Goal: Task Accomplishment & Management: Manage account settings

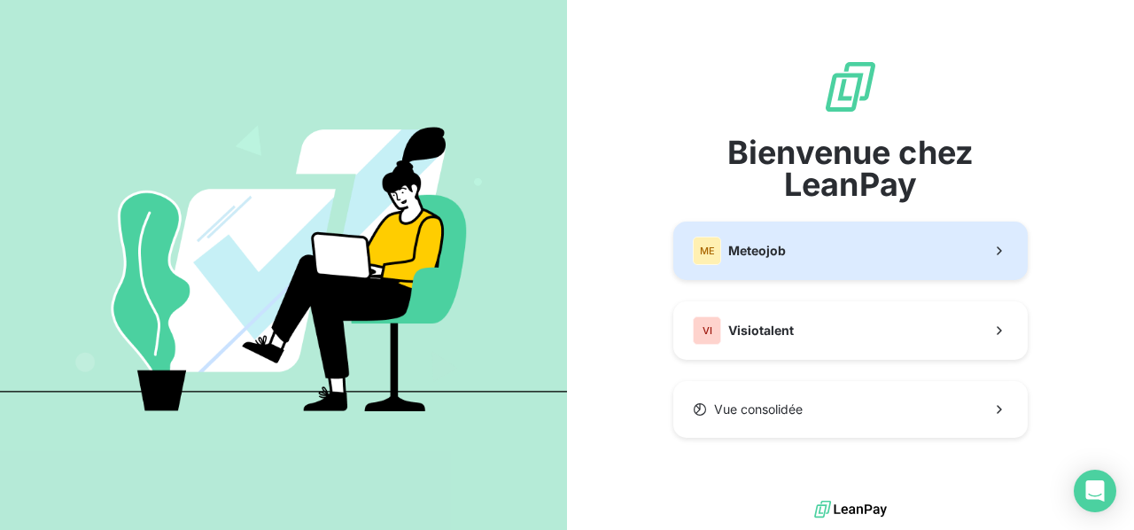
click at [816, 247] on button "ME Meteojob" at bounding box center [850, 251] width 354 height 58
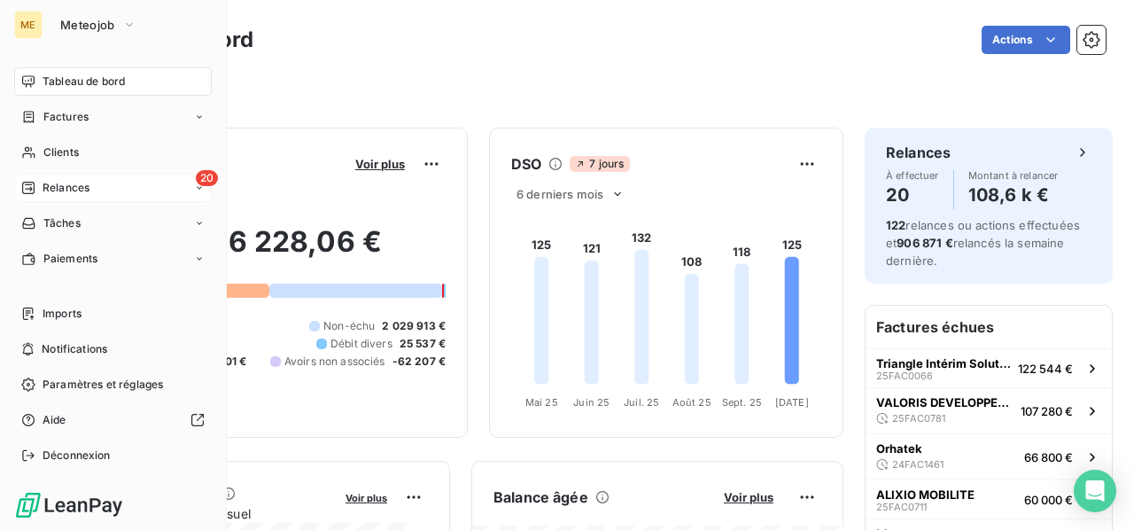
click at [63, 190] on span "Relances" at bounding box center [66, 188] width 47 height 16
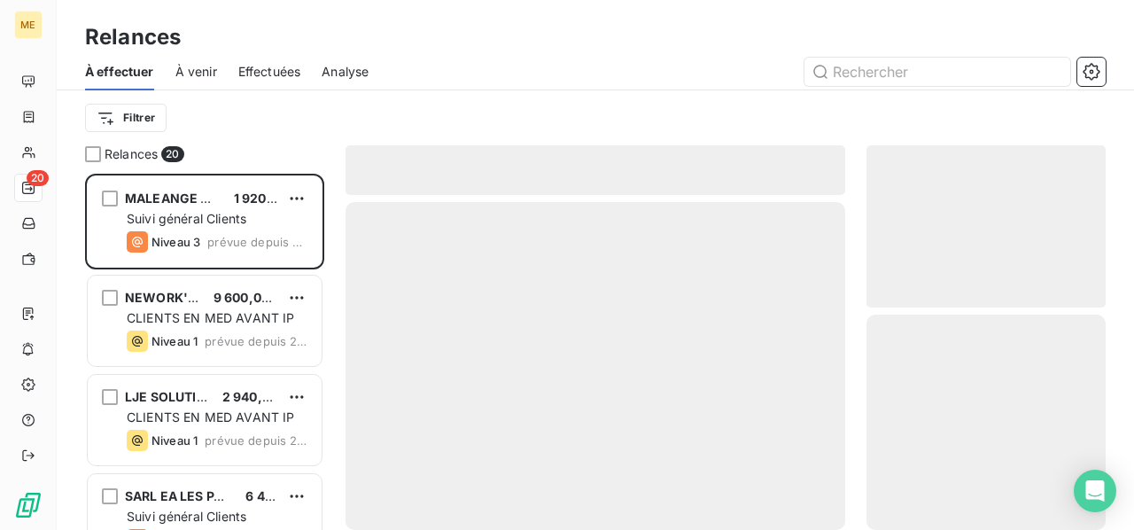
scroll to position [342, 225]
